Goal: Information Seeking & Learning: Learn about a topic

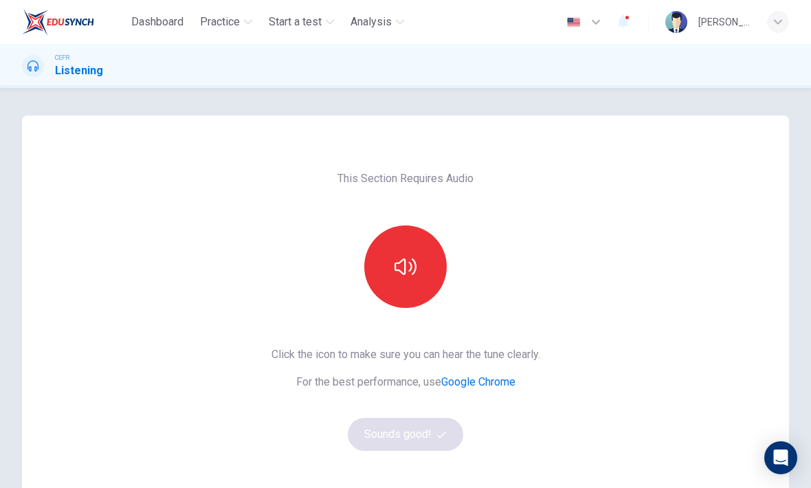
click at [421, 273] on button "button" at bounding box center [405, 266] width 82 height 82
click at [446, 439] on button "Sounds good!" at bounding box center [405, 434] width 115 height 33
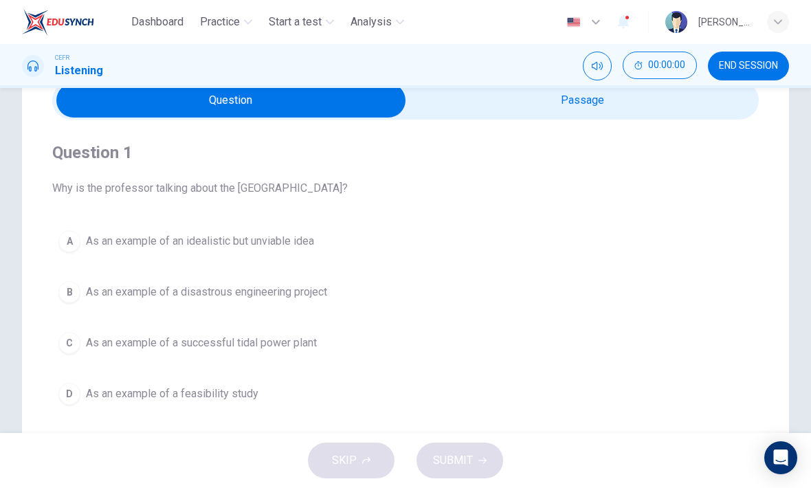
scroll to position [67, 0]
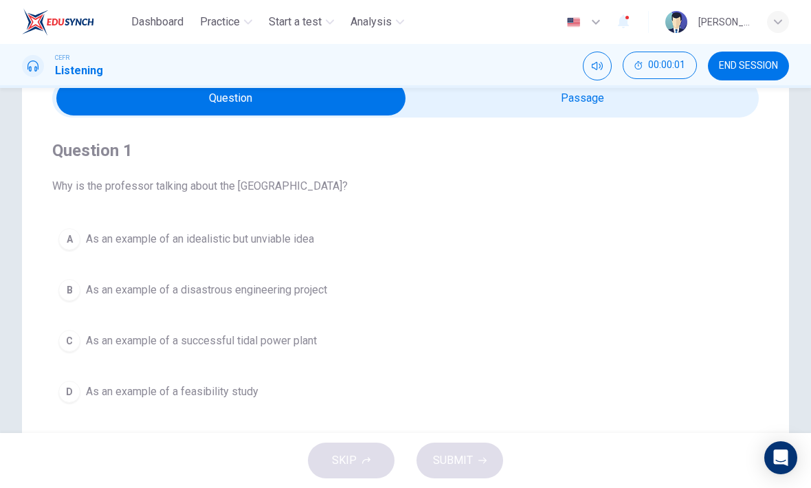
click at [693, 104] on input "checkbox" at bounding box center [231, 98] width 1060 height 34
checkbox input "true"
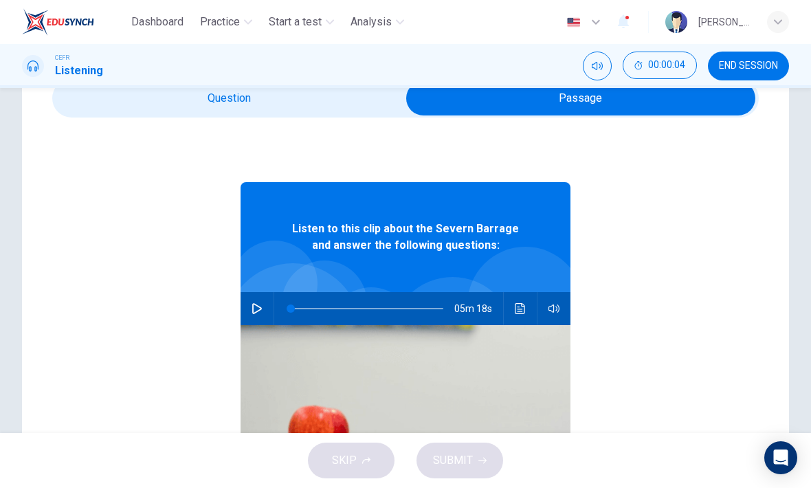
click at [267, 311] on button "button" at bounding box center [257, 308] width 22 height 33
type input "1"
click at [120, 112] on input "checkbox" at bounding box center [581, 98] width 1060 height 34
checkbox input "false"
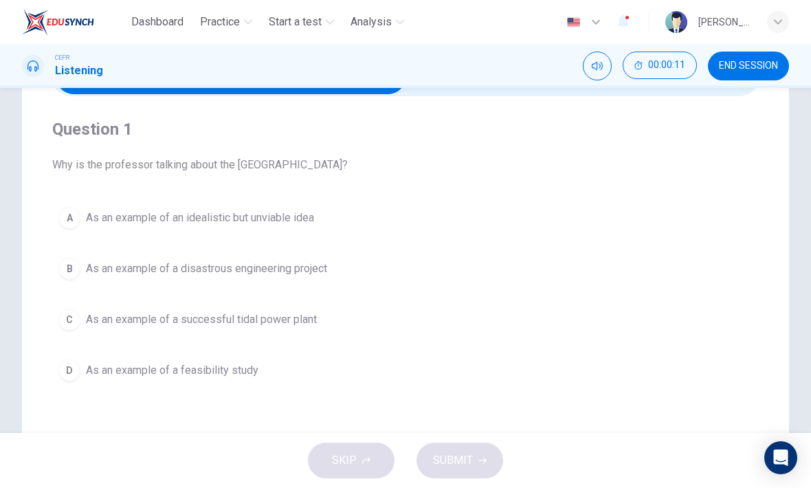
scroll to position [95, 0]
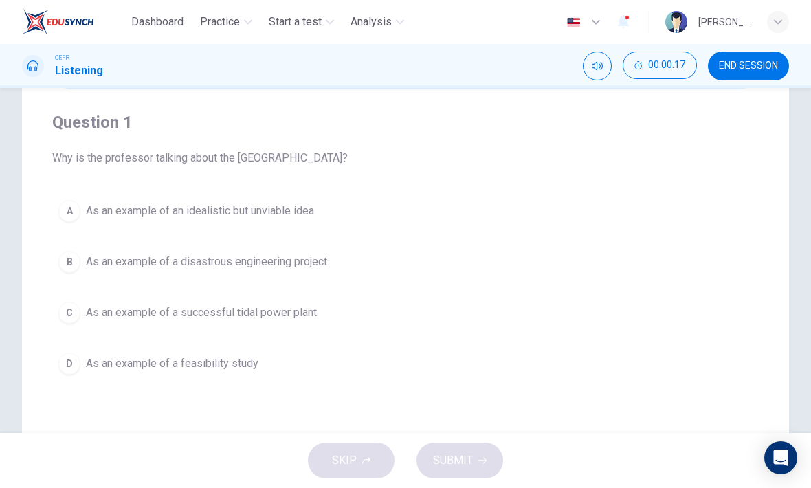
type input "4"
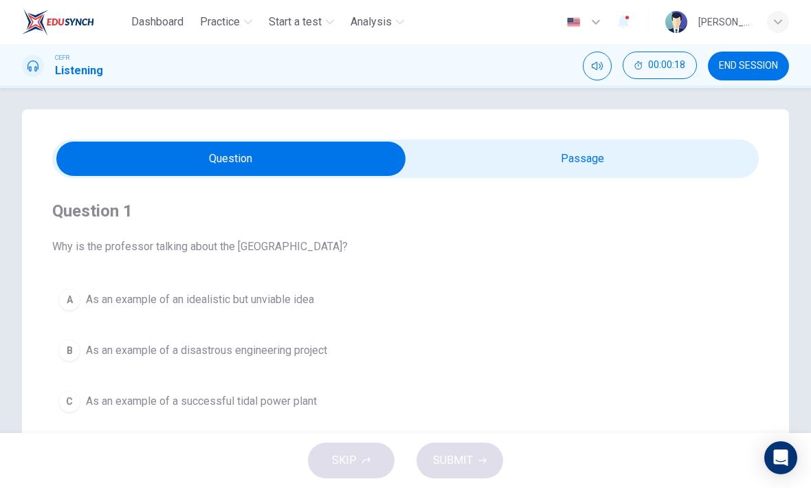
scroll to position [5, 0]
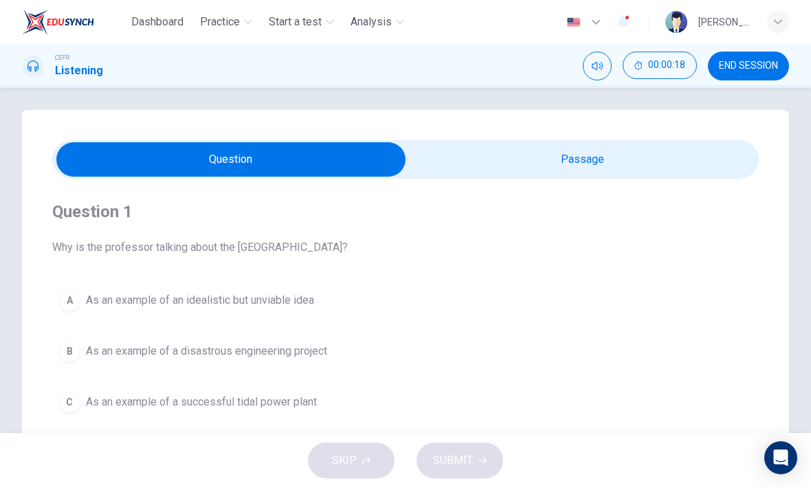
click at [646, 169] on input "checkbox" at bounding box center [231, 159] width 1060 height 34
checkbox input "true"
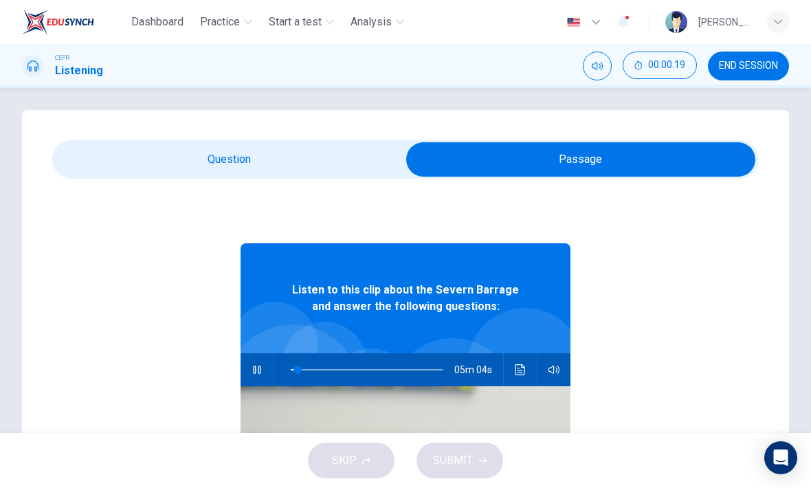
click at [261, 369] on icon "button" at bounding box center [257, 370] width 8 height 8
click at [259, 376] on button "button" at bounding box center [257, 369] width 22 height 33
type input "5"
click at [88, 162] on input "checkbox" at bounding box center [581, 159] width 1060 height 34
checkbox input "false"
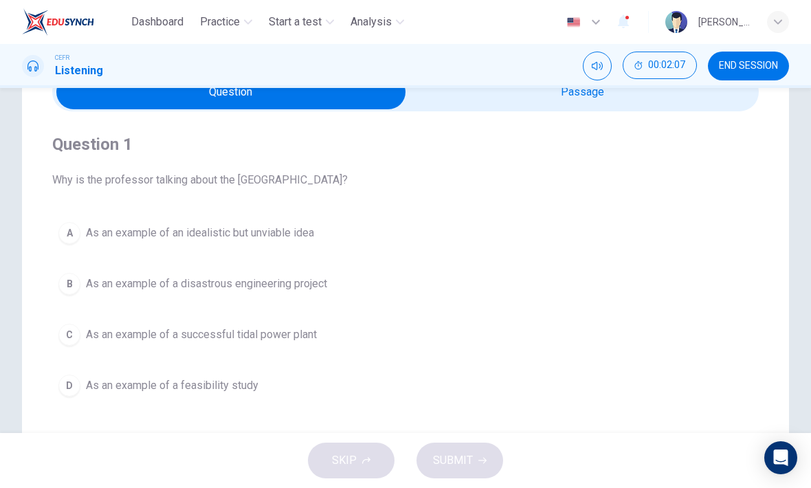
scroll to position [71, 0]
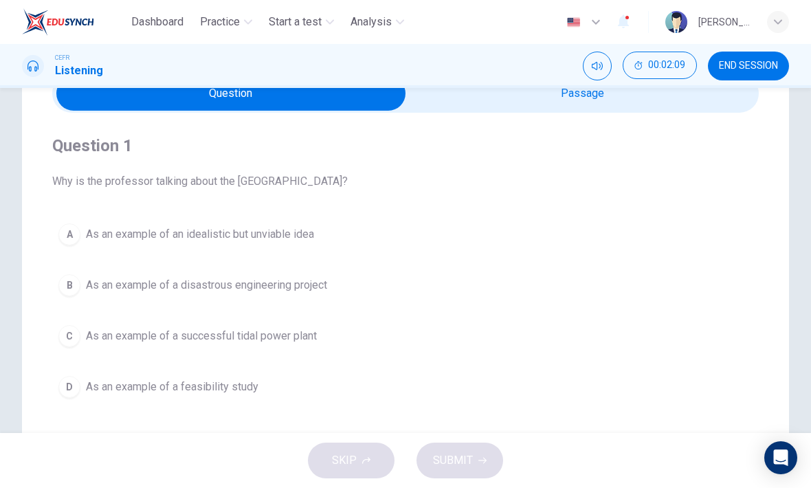
click at [699, 221] on button "A As an example of an idealistic but unviable idea" at bounding box center [405, 234] width 707 height 34
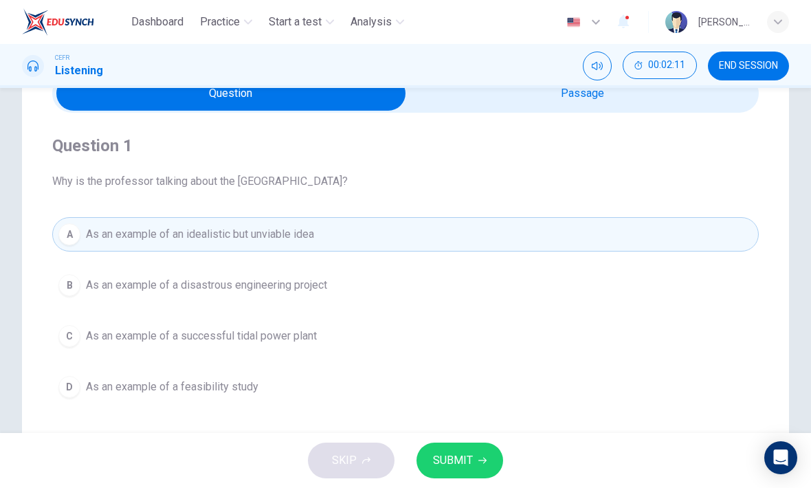
click at [501, 457] on button "SUBMIT" at bounding box center [460, 461] width 87 height 36
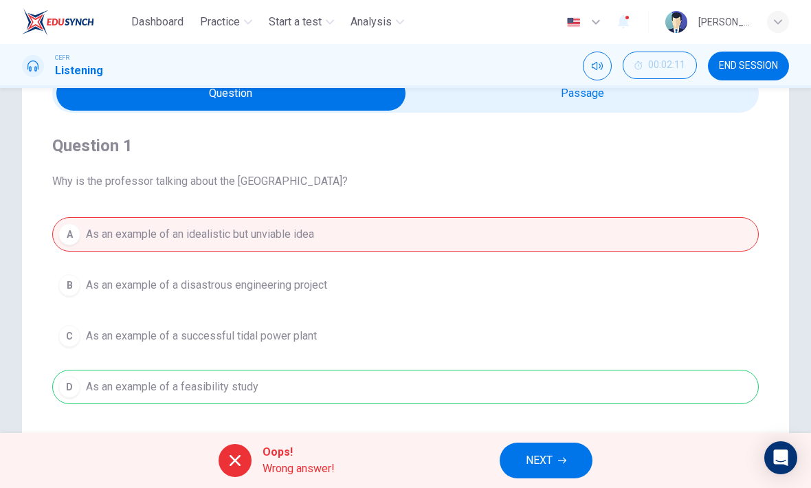
click at [568, 460] on button "NEXT" at bounding box center [546, 461] width 93 height 36
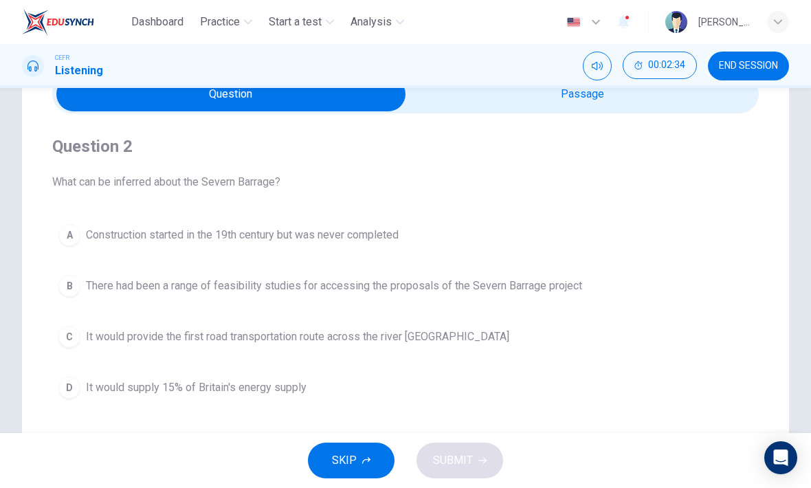
scroll to position [74, 0]
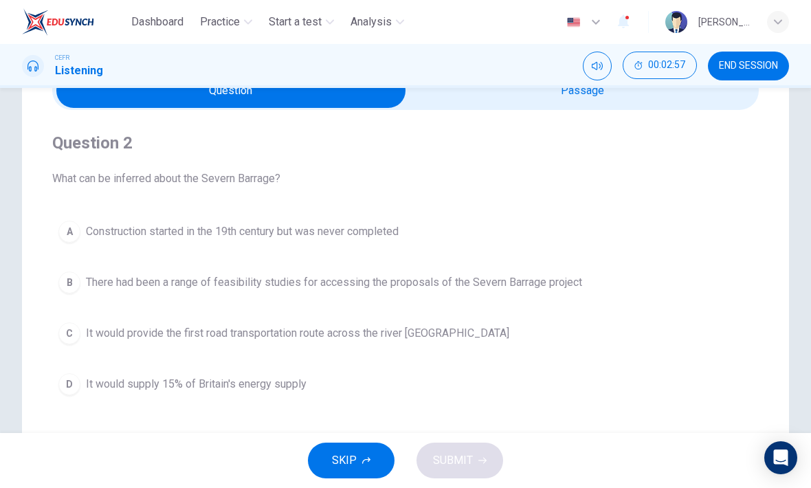
click at [77, 291] on button "B There had been a range of feasibility studies for accessing the proposals of …" at bounding box center [405, 282] width 707 height 34
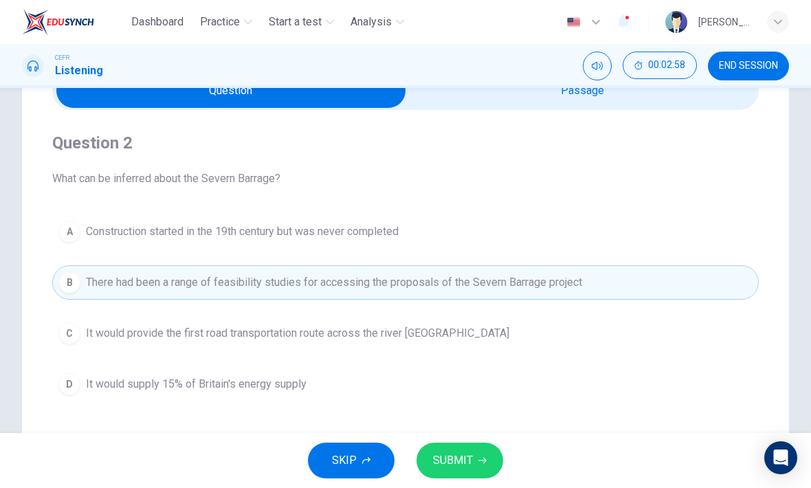
click at [490, 453] on button "SUBMIT" at bounding box center [460, 461] width 87 height 36
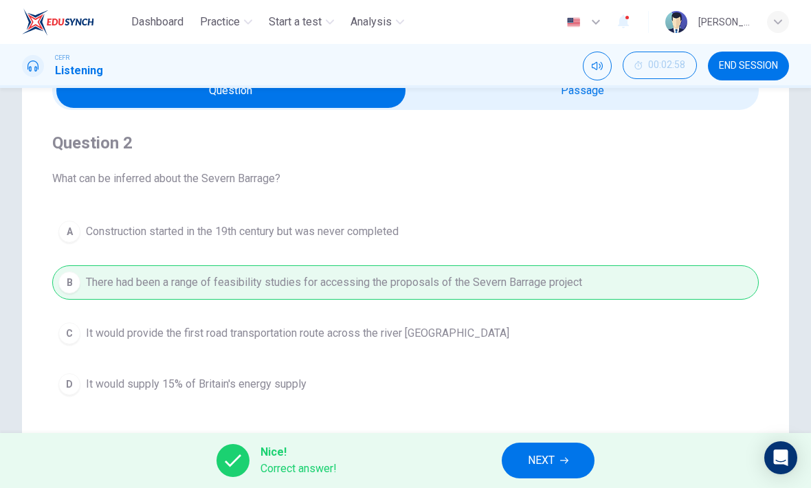
click at [584, 463] on button "NEXT" at bounding box center [548, 461] width 93 height 36
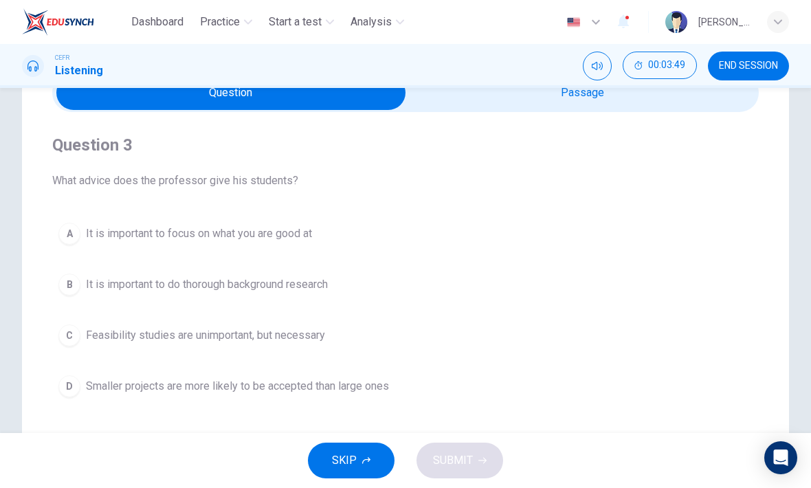
scroll to position [65, 0]
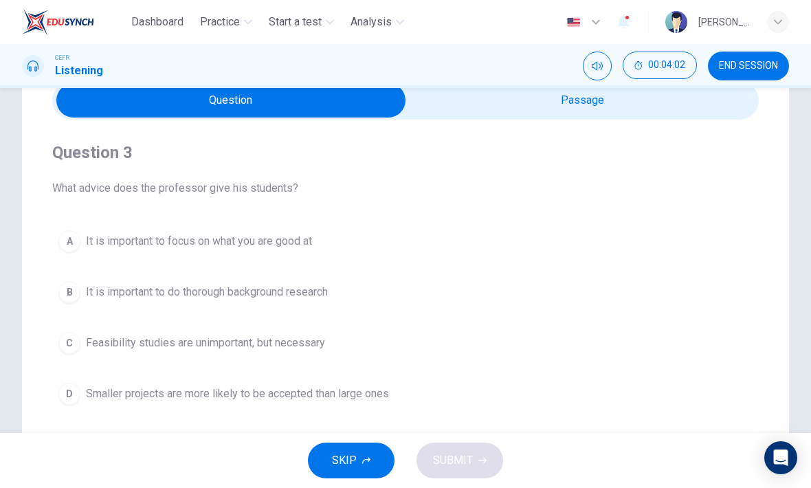
type input "58"
click at [744, 113] on input "checkbox" at bounding box center [231, 100] width 1060 height 34
checkbox input "true"
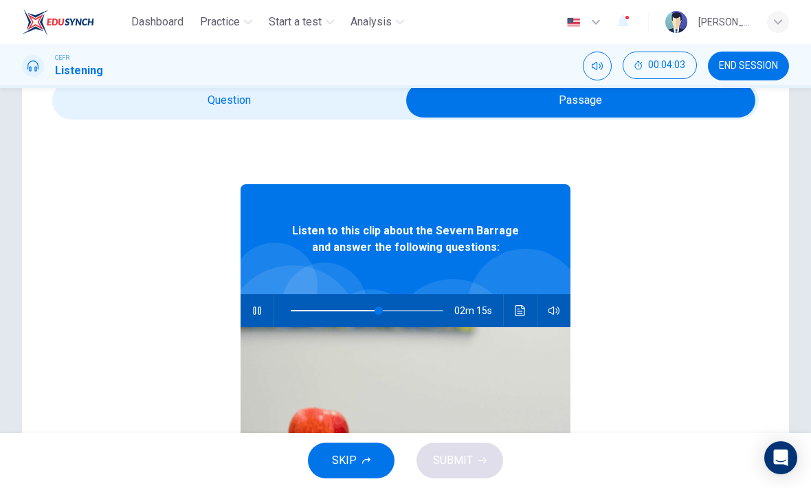
type input "58"
click at [89, 104] on input "checkbox" at bounding box center [581, 100] width 1060 height 34
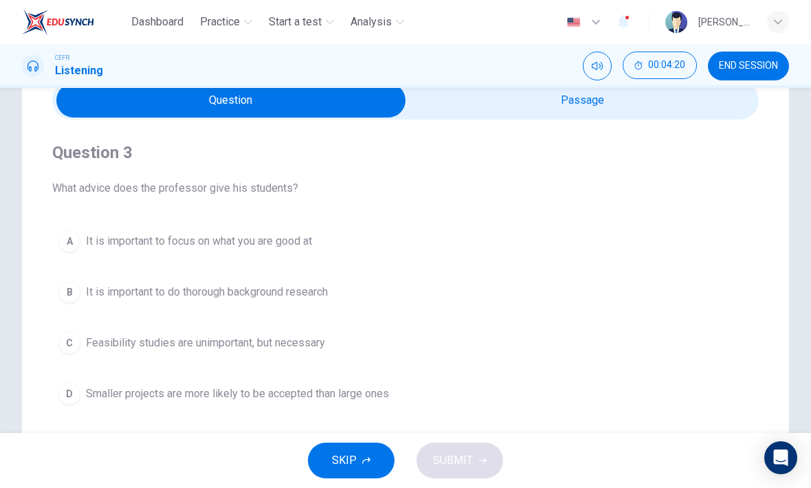
click at [68, 307] on button "B It is important to do thorough background research" at bounding box center [405, 292] width 707 height 34
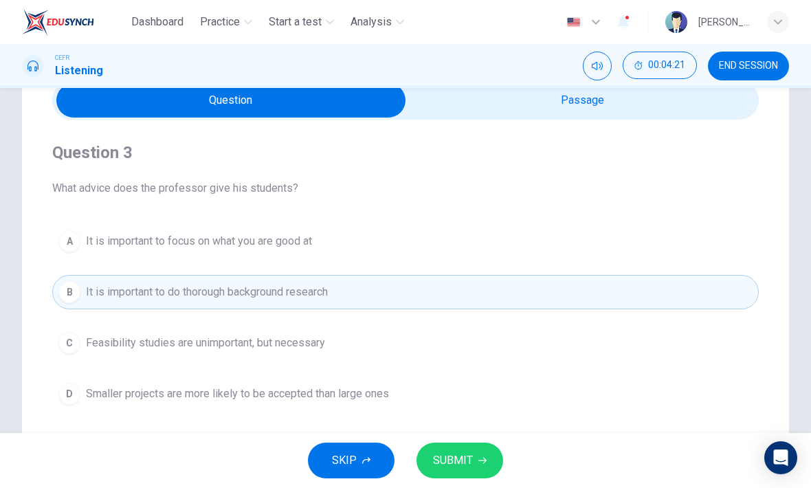
click at [475, 468] on button "SUBMIT" at bounding box center [460, 461] width 87 height 36
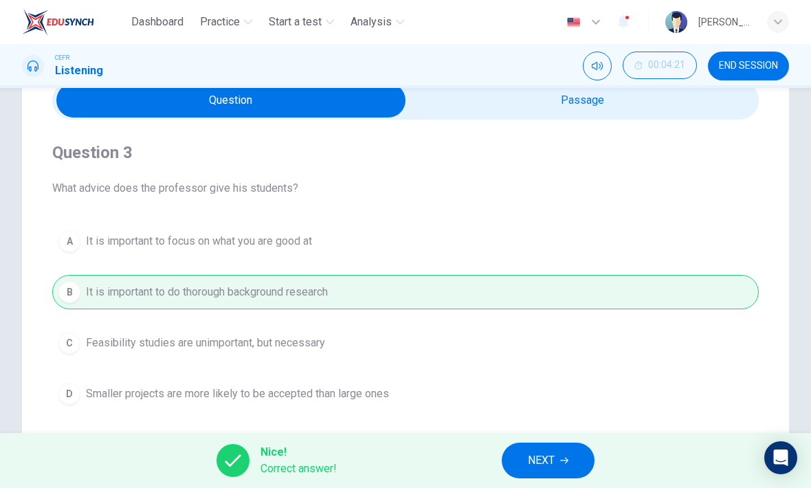
click at [534, 465] on span "NEXT" at bounding box center [541, 460] width 27 height 19
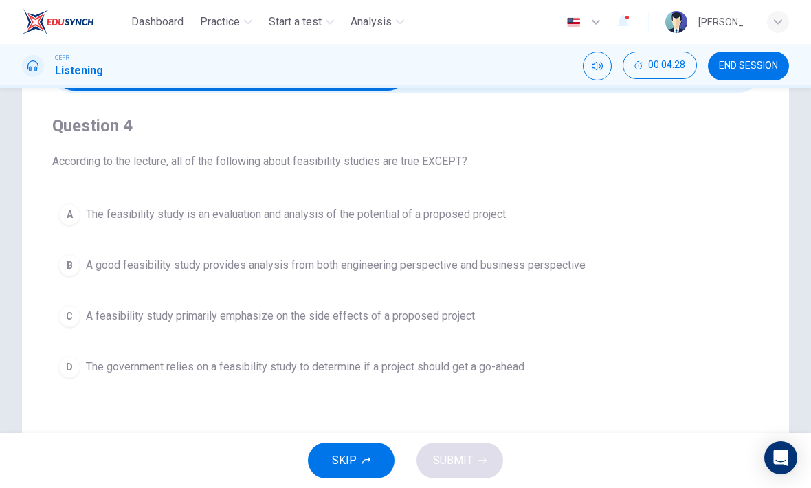
scroll to position [94, 0]
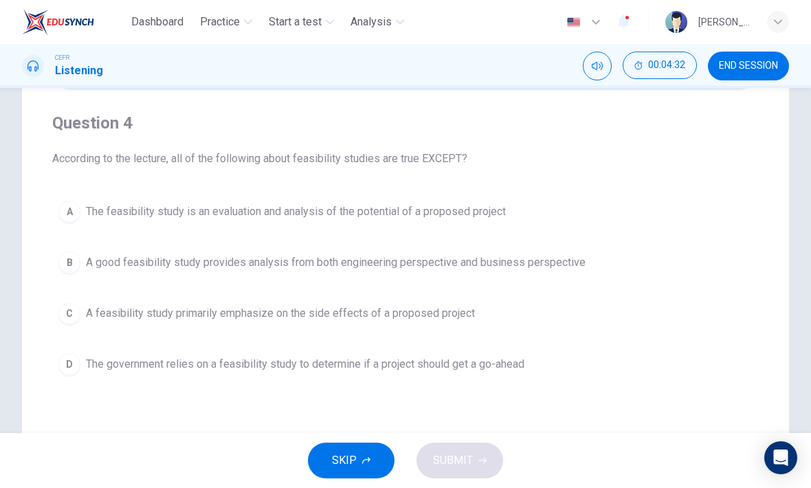
click at [76, 360] on div "D" at bounding box center [69, 364] width 22 height 22
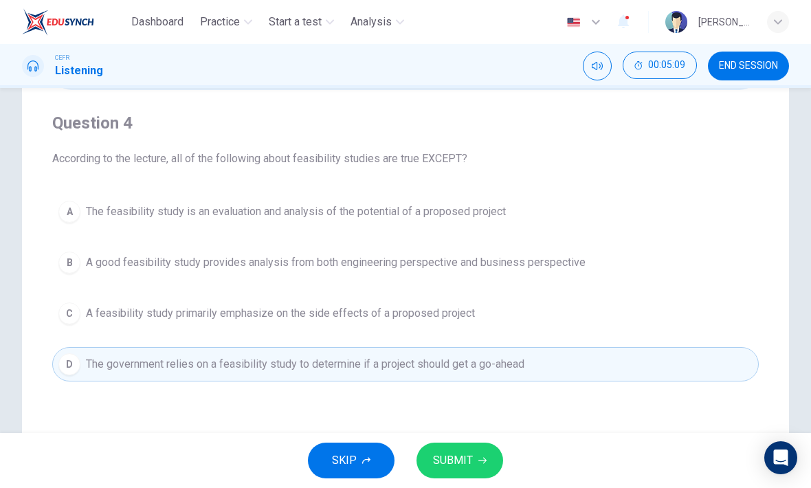
click at [458, 453] on span "SUBMIT" at bounding box center [453, 460] width 40 height 19
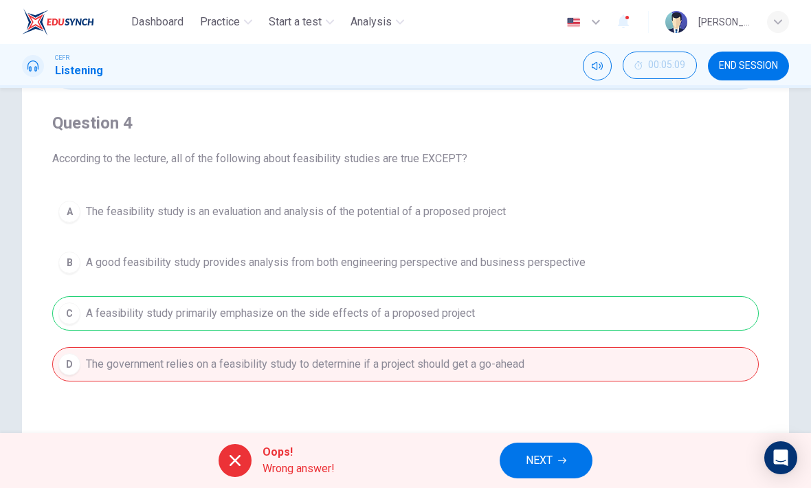
click at [522, 459] on button "NEXT" at bounding box center [546, 461] width 93 height 36
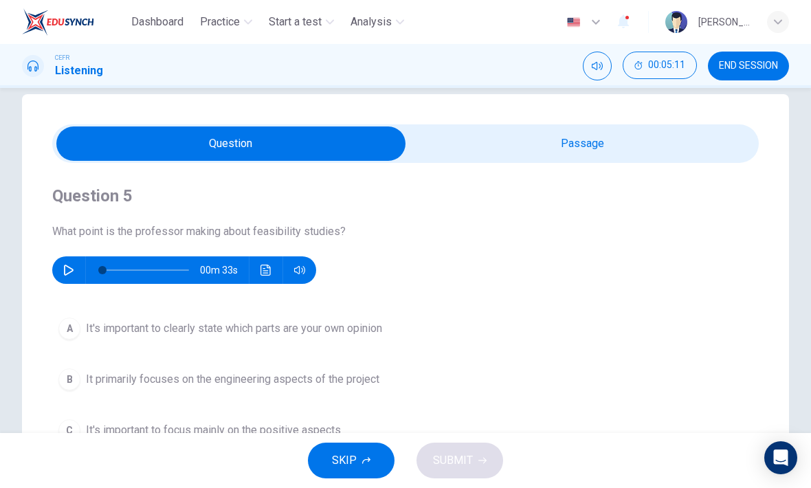
scroll to position [12, 0]
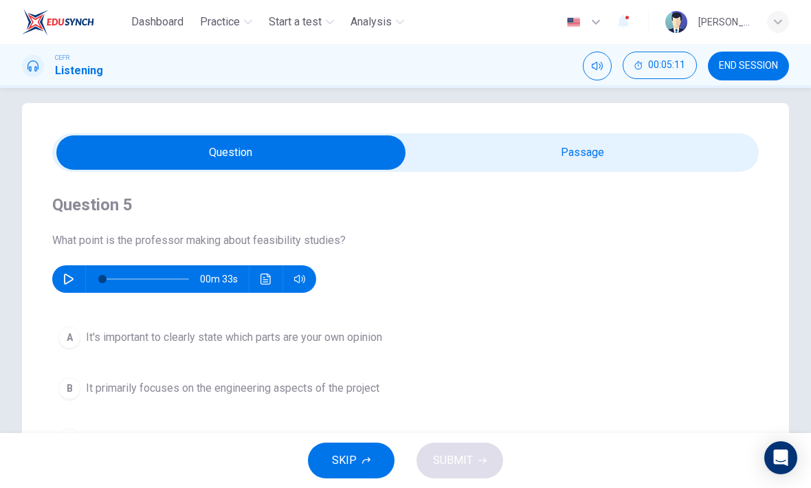
click at [560, 162] on input "checkbox" at bounding box center [231, 152] width 1060 height 34
checkbox input "true"
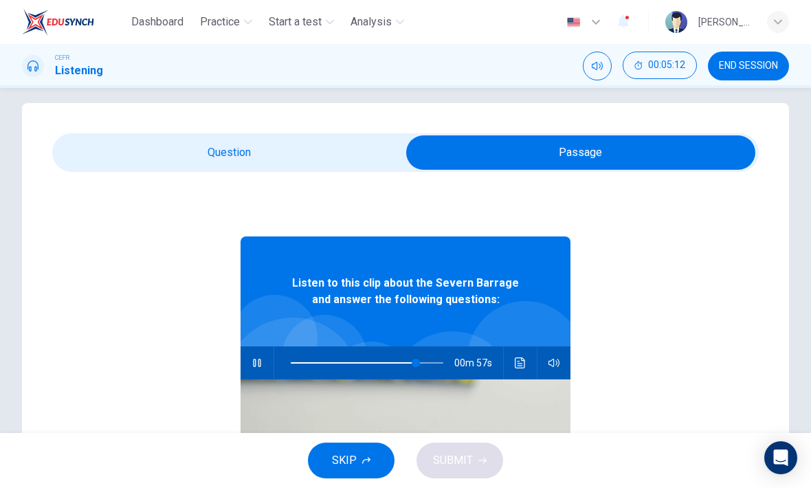
click at [251, 360] on button "button" at bounding box center [257, 362] width 22 height 33
type input "82"
click at [311, 153] on input "checkbox" at bounding box center [581, 152] width 1060 height 34
checkbox input "false"
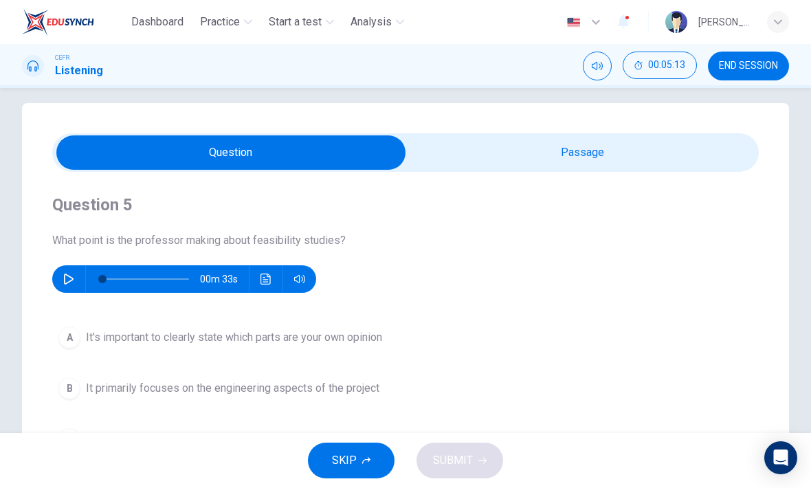
click at [67, 283] on icon "button" at bounding box center [69, 279] width 10 height 11
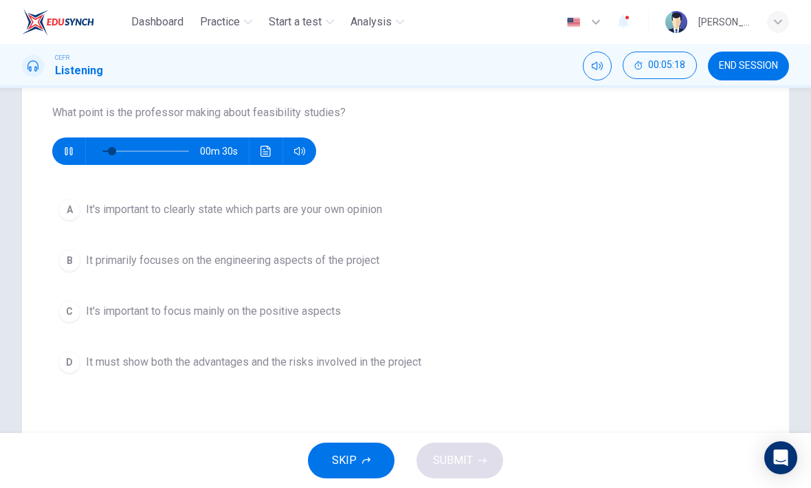
scroll to position [126, 0]
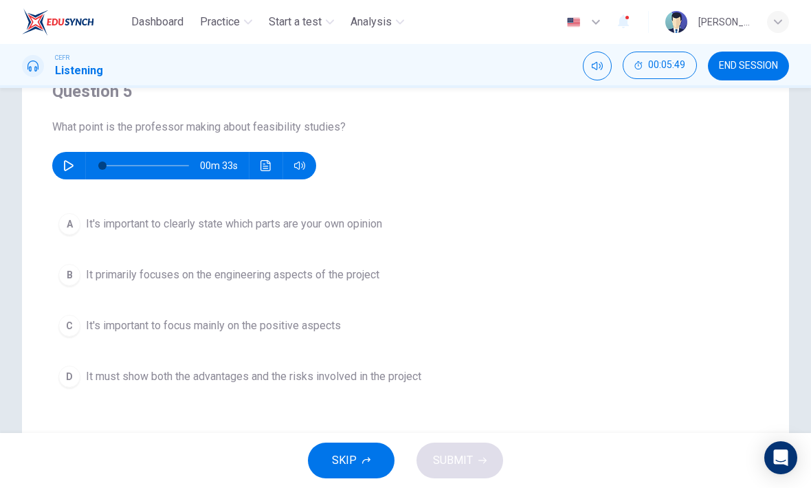
click at [75, 166] on button "button" at bounding box center [69, 165] width 22 height 27
click at [62, 376] on div "D" at bounding box center [69, 377] width 22 height 22
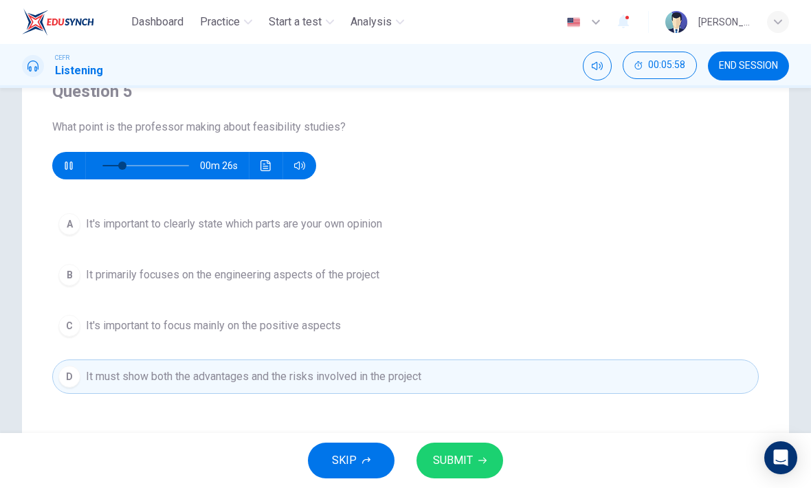
click at [489, 457] on button "SUBMIT" at bounding box center [460, 461] width 87 height 36
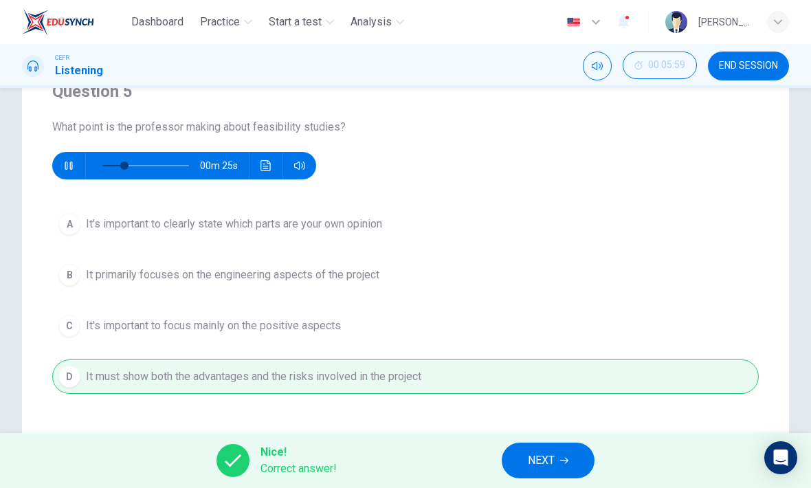
type input "29"
click at [549, 456] on span "NEXT" at bounding box center [541, 460] width 27 height 19
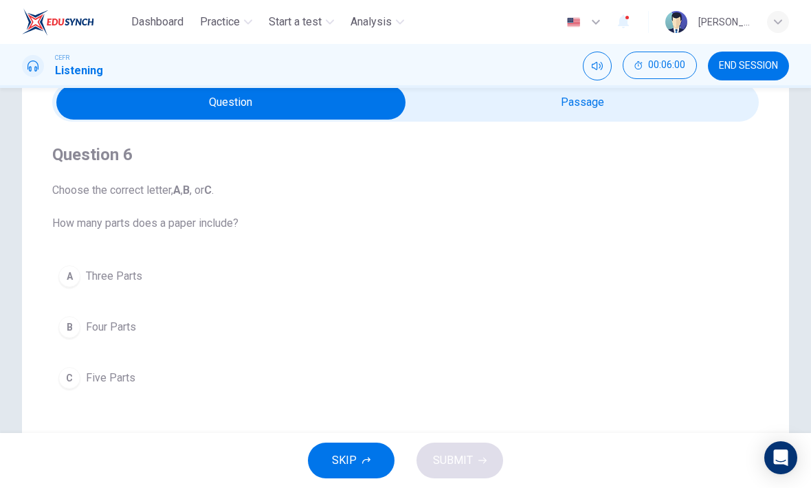
scroll to position [63, 0]
click at [685, 112] on input "checkbox" at bounding box center [231, 102] width 1060 height 34
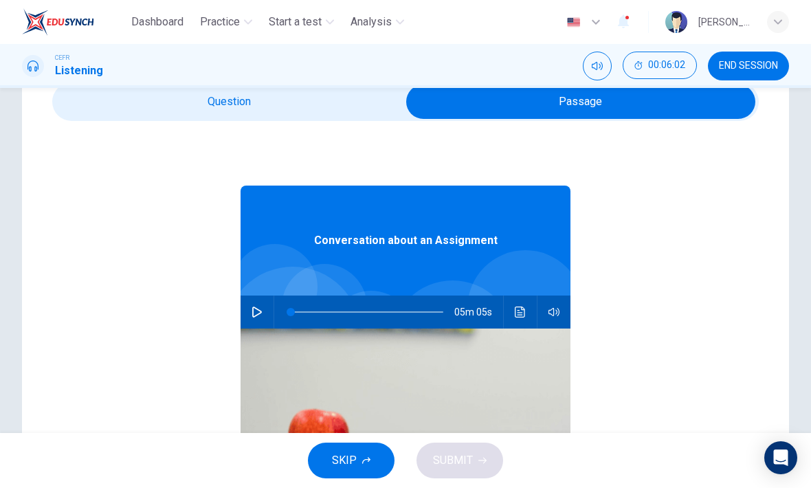
click at [256, 320] on button "button" at bounding box center [257, 312] width 22 height 33
click at [340, 107] on input "checkbox" at bounding box center [581, 102] width 1060 height 34
checkbox input "false"
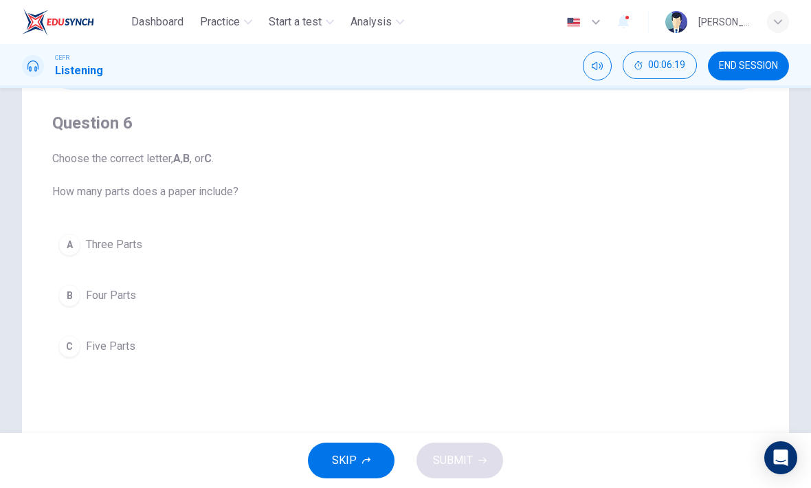
scroll to position [95, 0]
click at [70, 349] on div "C" at bounding box center [69, 346] width 22 height 22
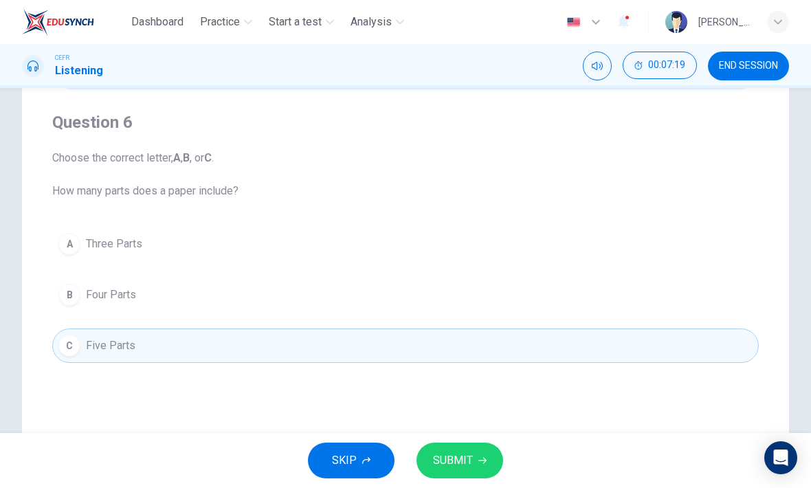
click at [461, 453] on span "SUBMIT" at bounding box center [453, 460] width 40 height 19
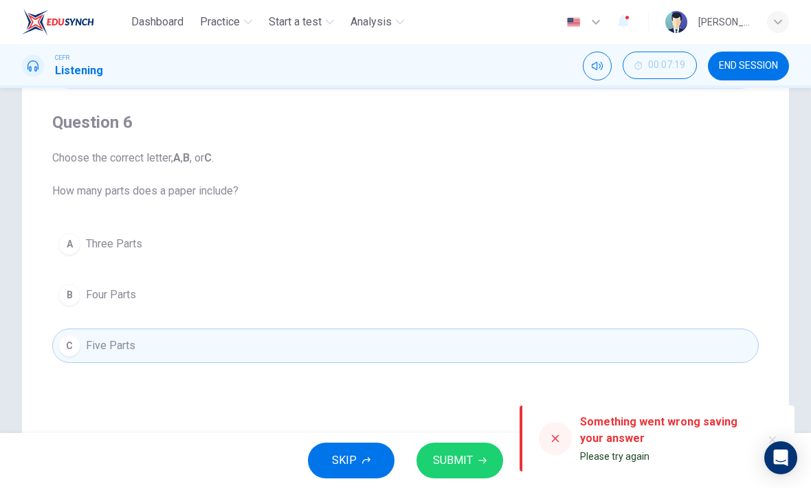
click at [455, 456] on span "SUBMIT" at bounding box center [453, 460] width 40 height 19
click at [448, 461] on span "SUBMIT" at bounding box center [453, 460] width 40 height 19
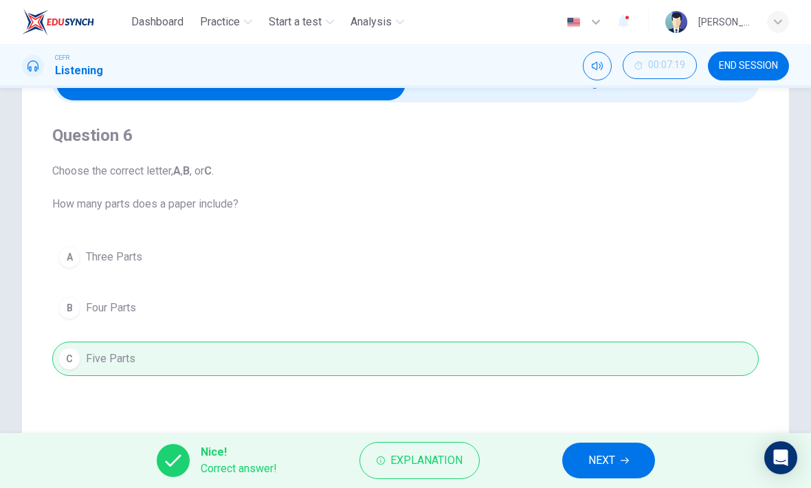
scroll to position [107, 0]
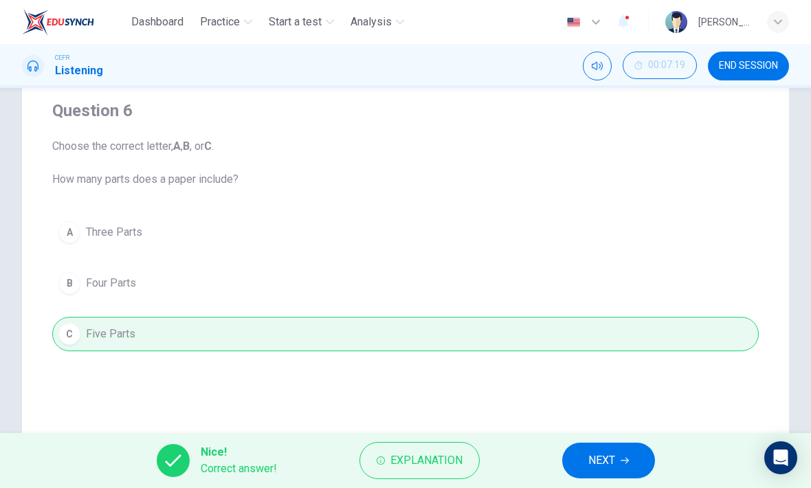
click at [620, 443] on button "NEXT" at bounding box center [608, 461] width 93 height 36
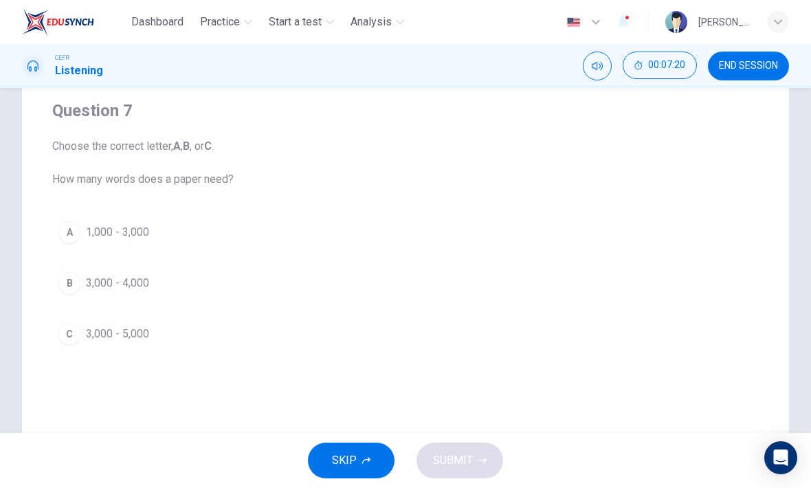
click at [84, 346] on button "C 3,000 - 5,000" at bounding box center [405, 334] width 707 height 34
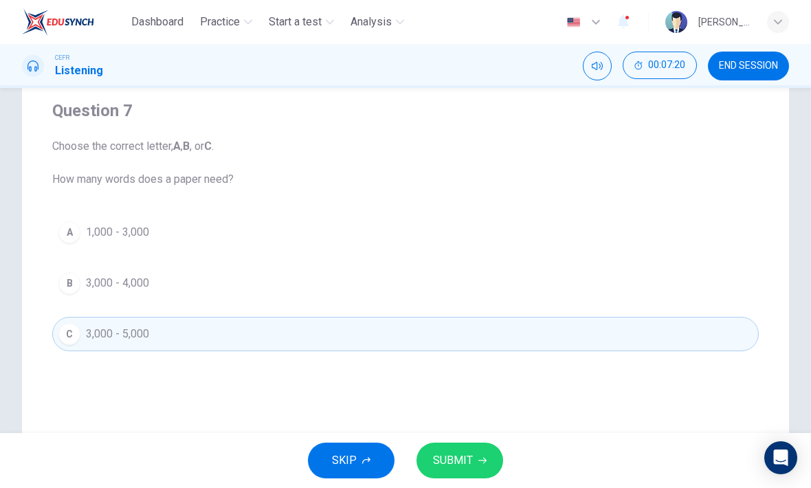
click at [475, 458] on button "SUBMIT" at bounding box center [460, 461] width 87 height 36
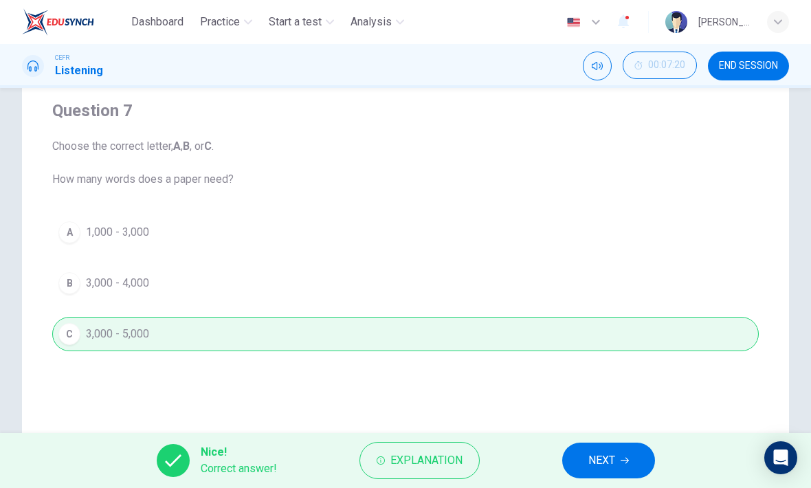
click at [586, 448] on button "NEXT" at bounding box center [608, 461] width 93 height 36
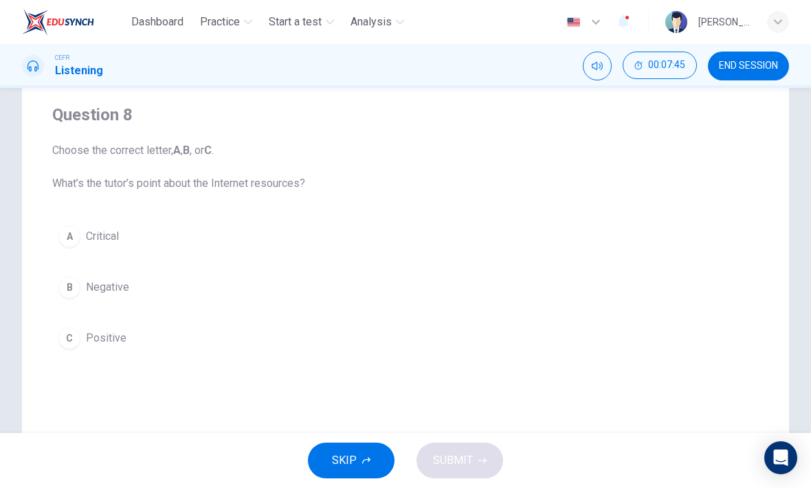
scroll to position [101, 0]
click at [62, 294] on div "B" at bounding box center [69, 289] width 22 height 22
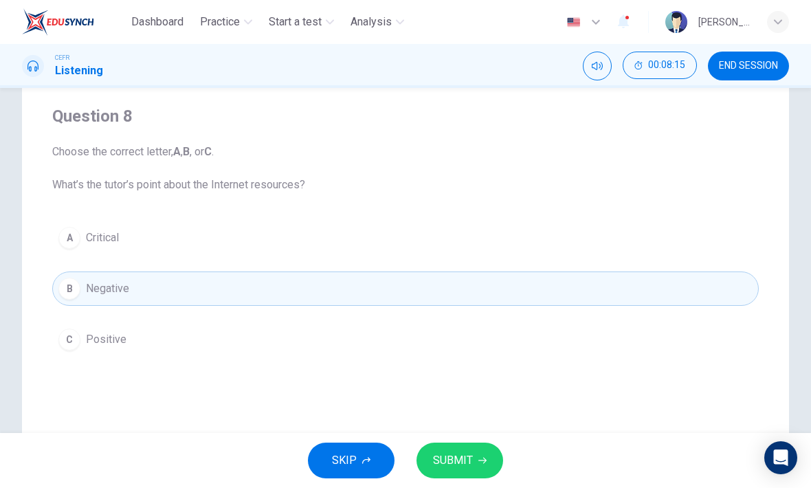
click at [467, 464] on span "SUBMIT" at bounding box center [453, 460] width 40 height 19
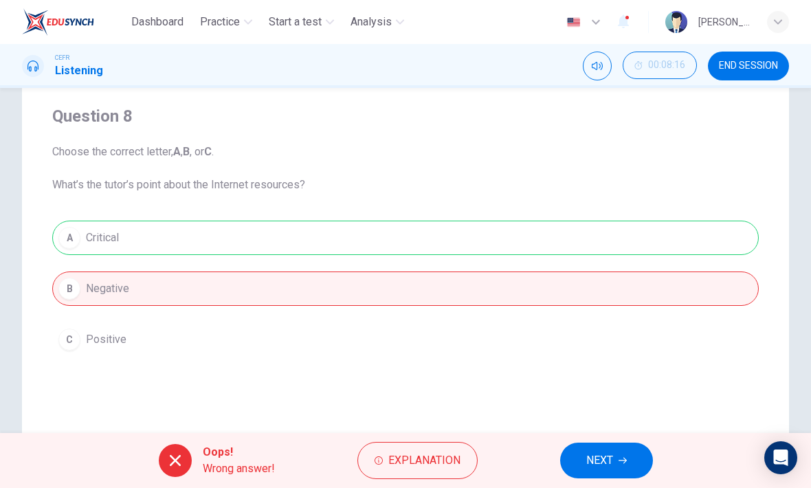
click at [566, 463] on button "NEXT" at bounding box center [606, 461] width 93 height 36
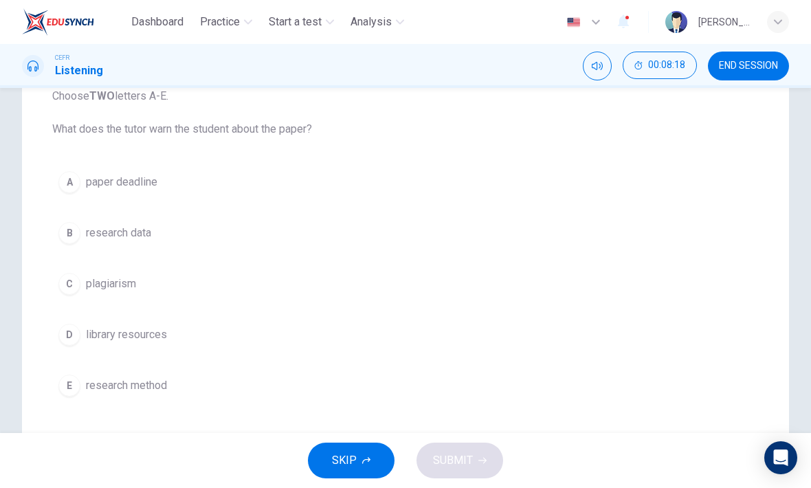
scroll to position [160, 0]
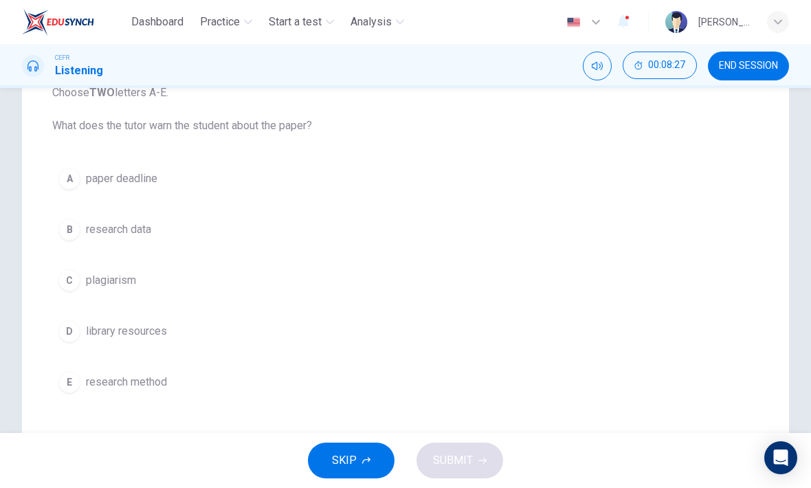
click at [65, 285] on div "C" at bounding box center [69, 280] width 22 height 22
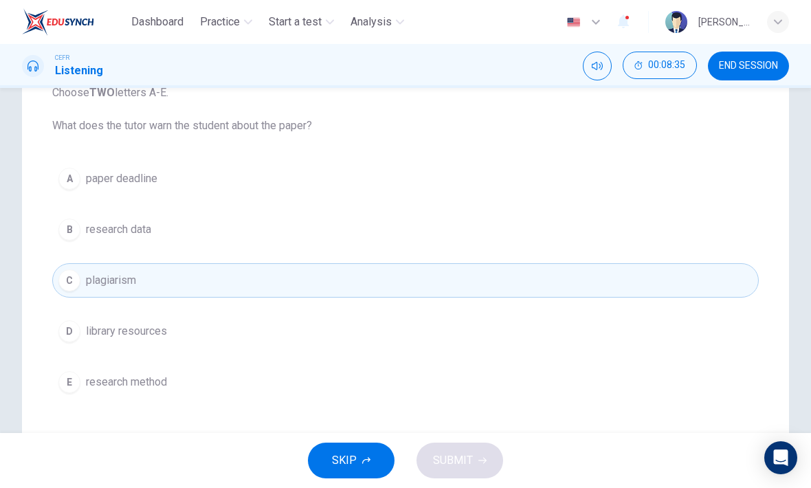
click at [73, 192] on button "A paper deadline" at bounding box center [405, 179] width 707 height 34
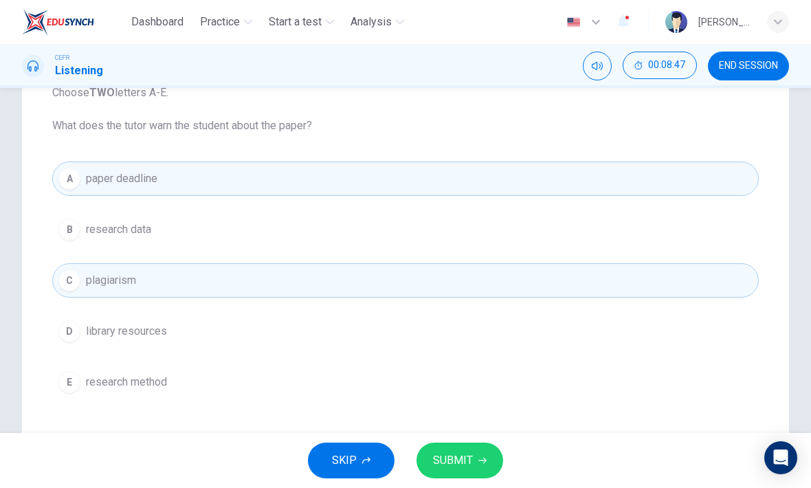
click at [54, 186] on button "A paper deadline" at bounding box center [405, 179] width 707 height 34
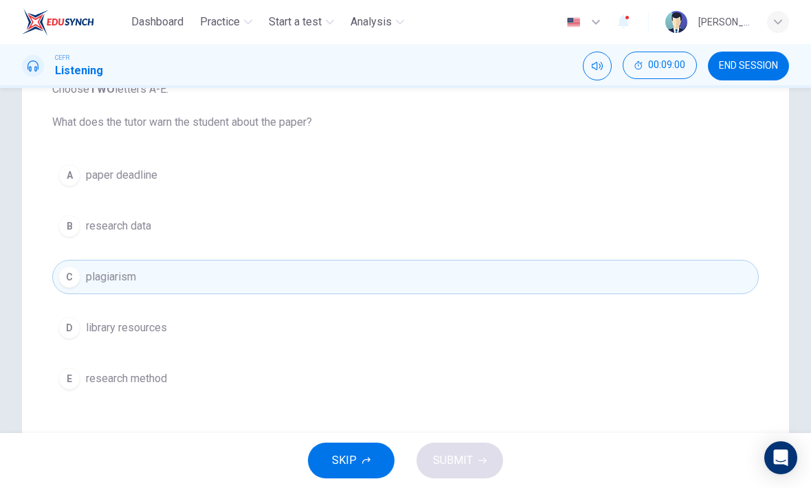
scroll to position [168, 0]
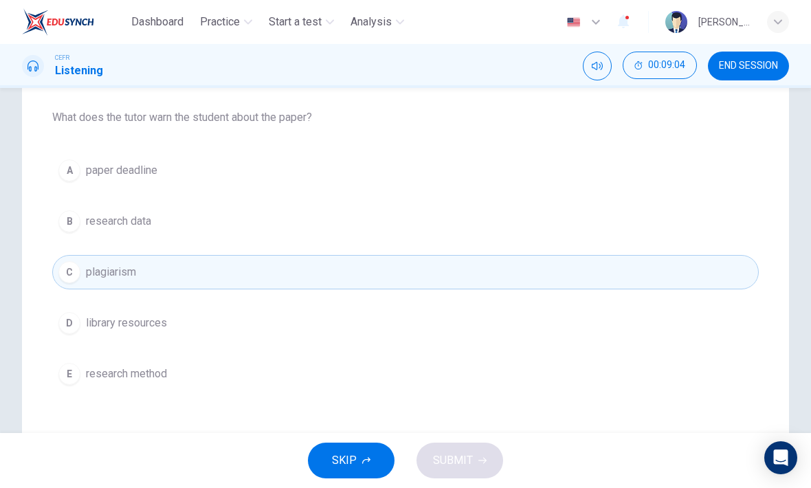
click at [67, 228] on div "B" at bounding box center [69, 221] width 22 height 22
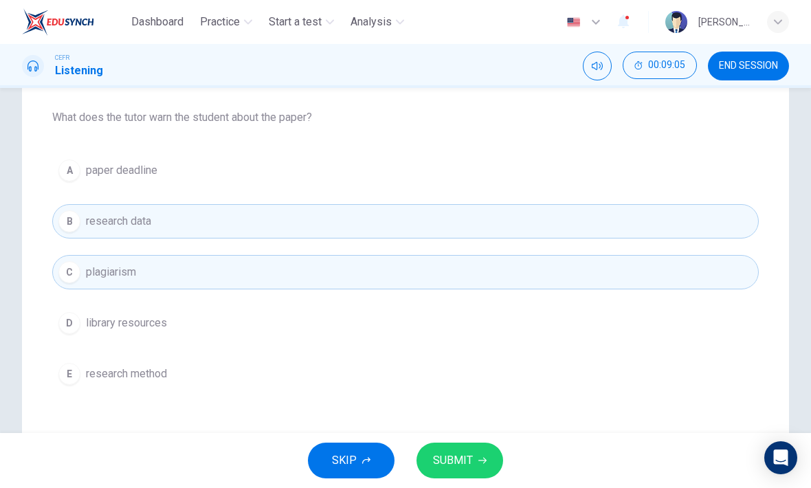
click at [437, 465] on span "SUBMIT" at bounding box center [453, 460] width 40 height 19
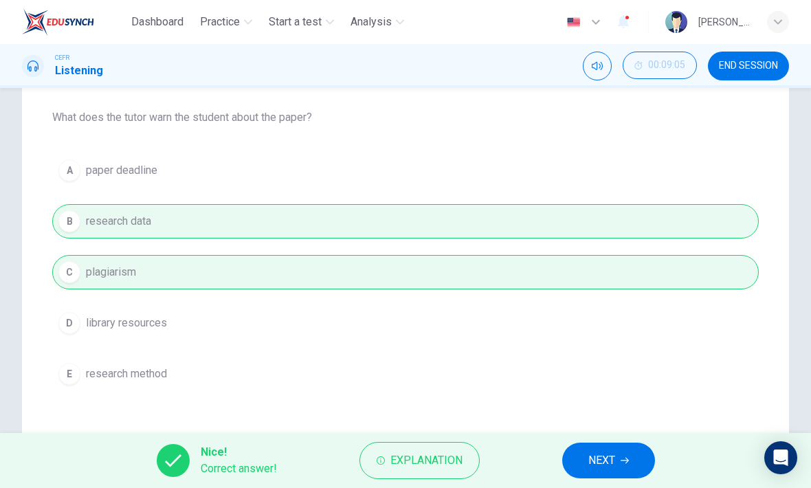
click at [586, 467] on button "NEXT" at bounding box center [608, 461] width 93 height 36
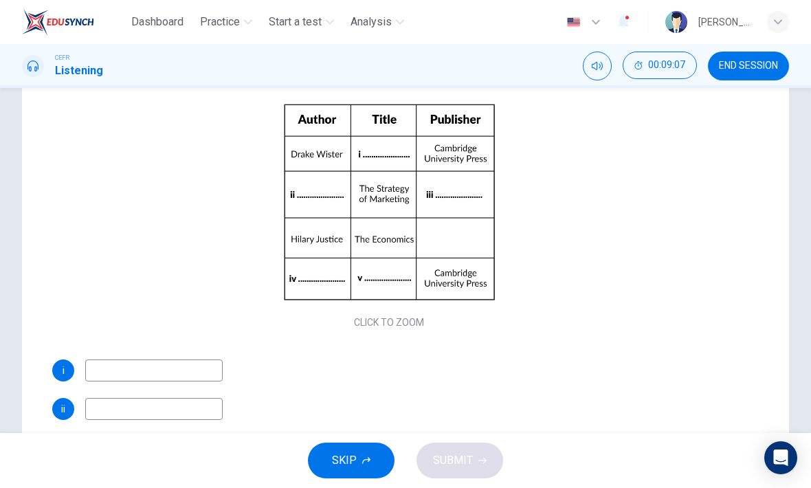
scroll to position [45, 0]
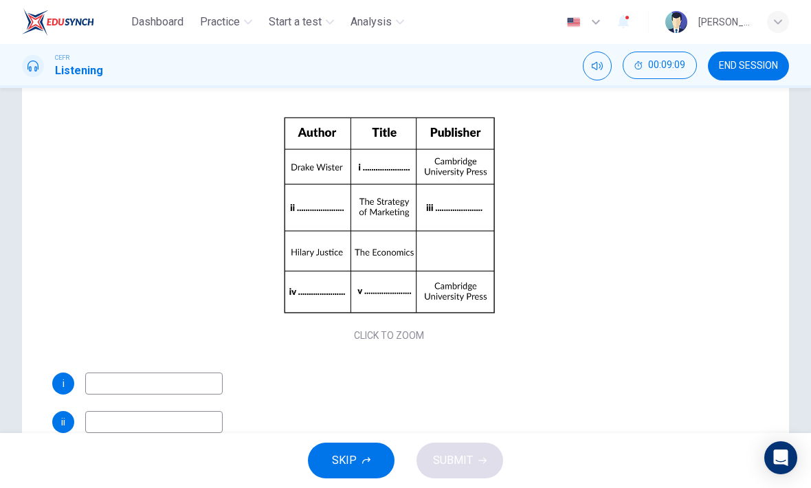
click at [465, 238] on div "Click to Zoom" at bounding box center [389, 226] width 674 height 237
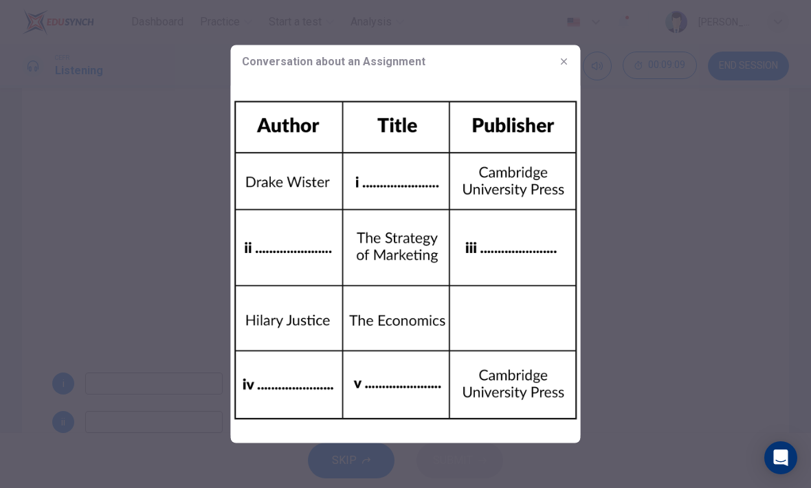
click at [564, 66] on icon "button" at bounding box center [564, 61] width 11 height 11
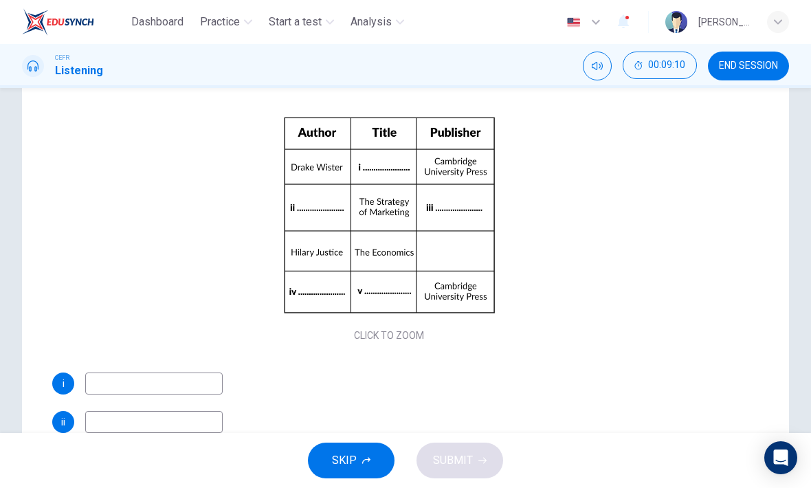
click at [747, 76] on button "END SESSION" at bounding box center [748, 66] width 81 height 29
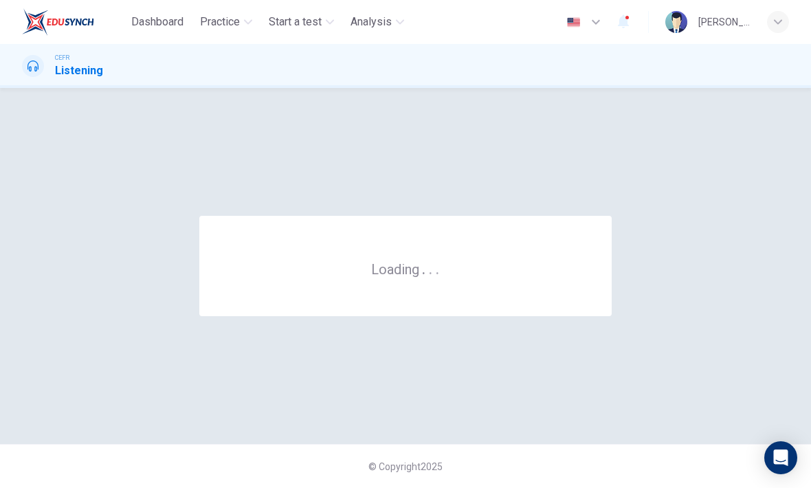
scroll to position [0, 0]
